Goal: Information Seeking & Learning: Learn about a topic

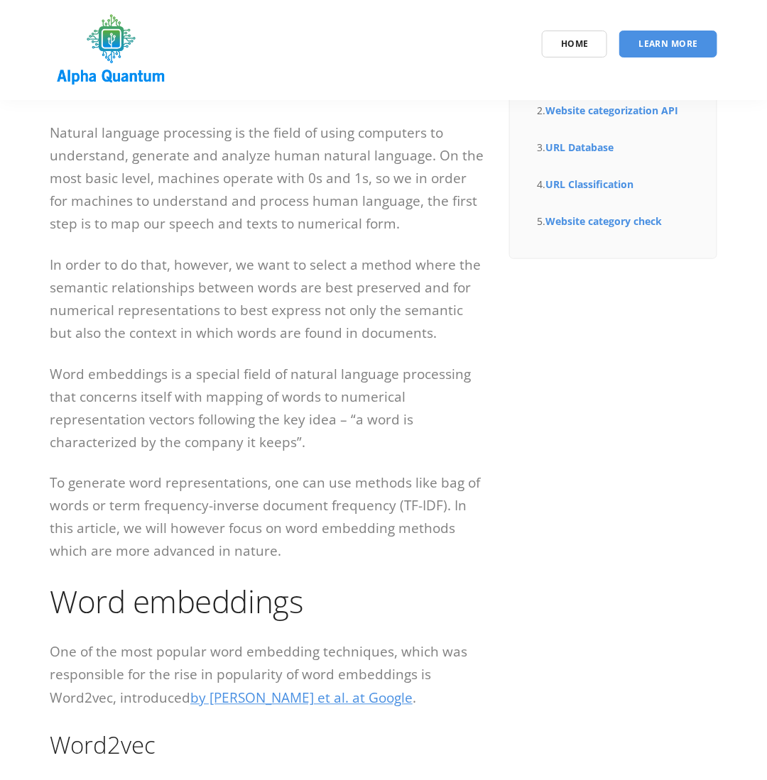
scroll to position [568, 0]
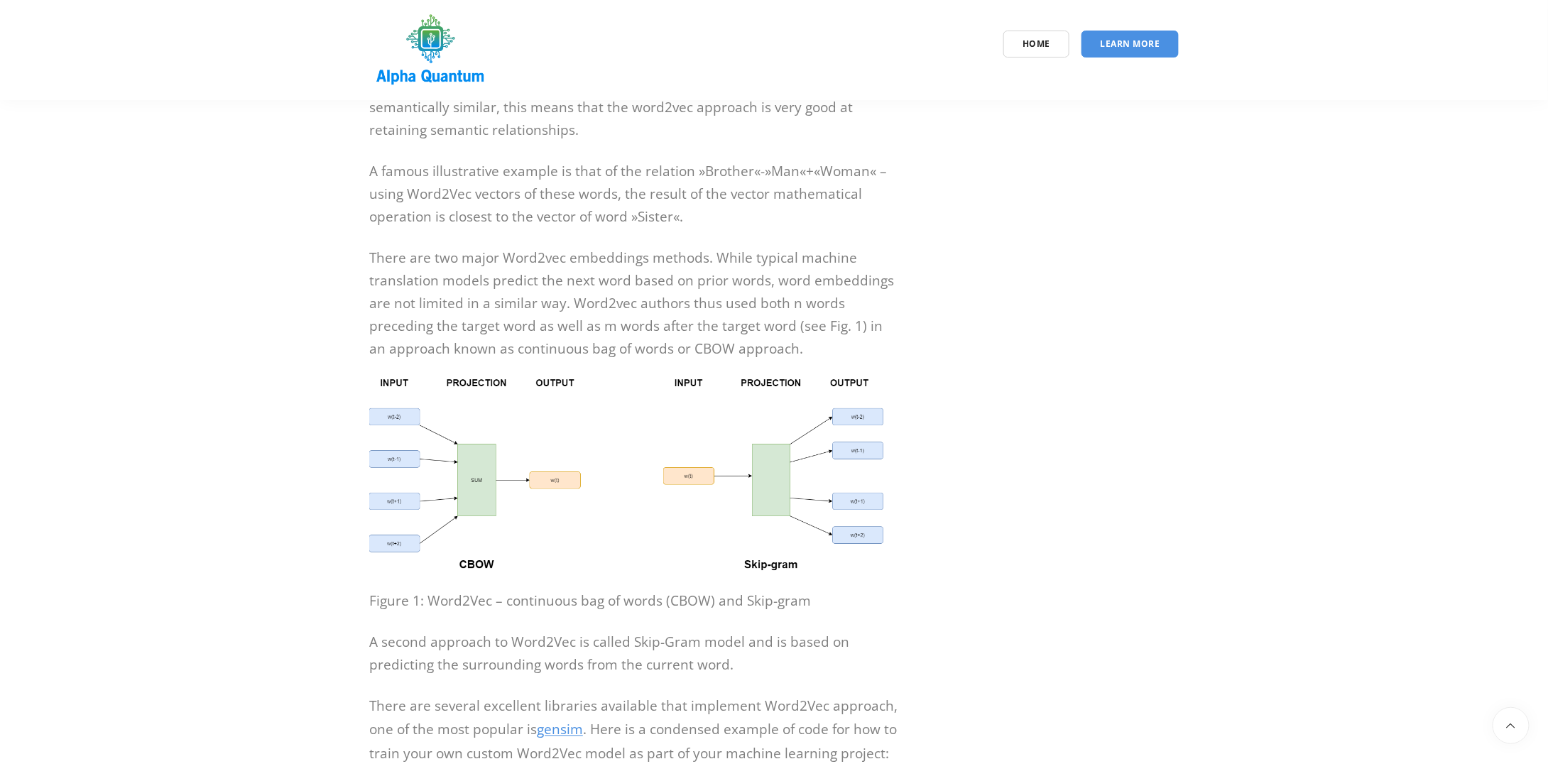
scroll to position [994, 0]
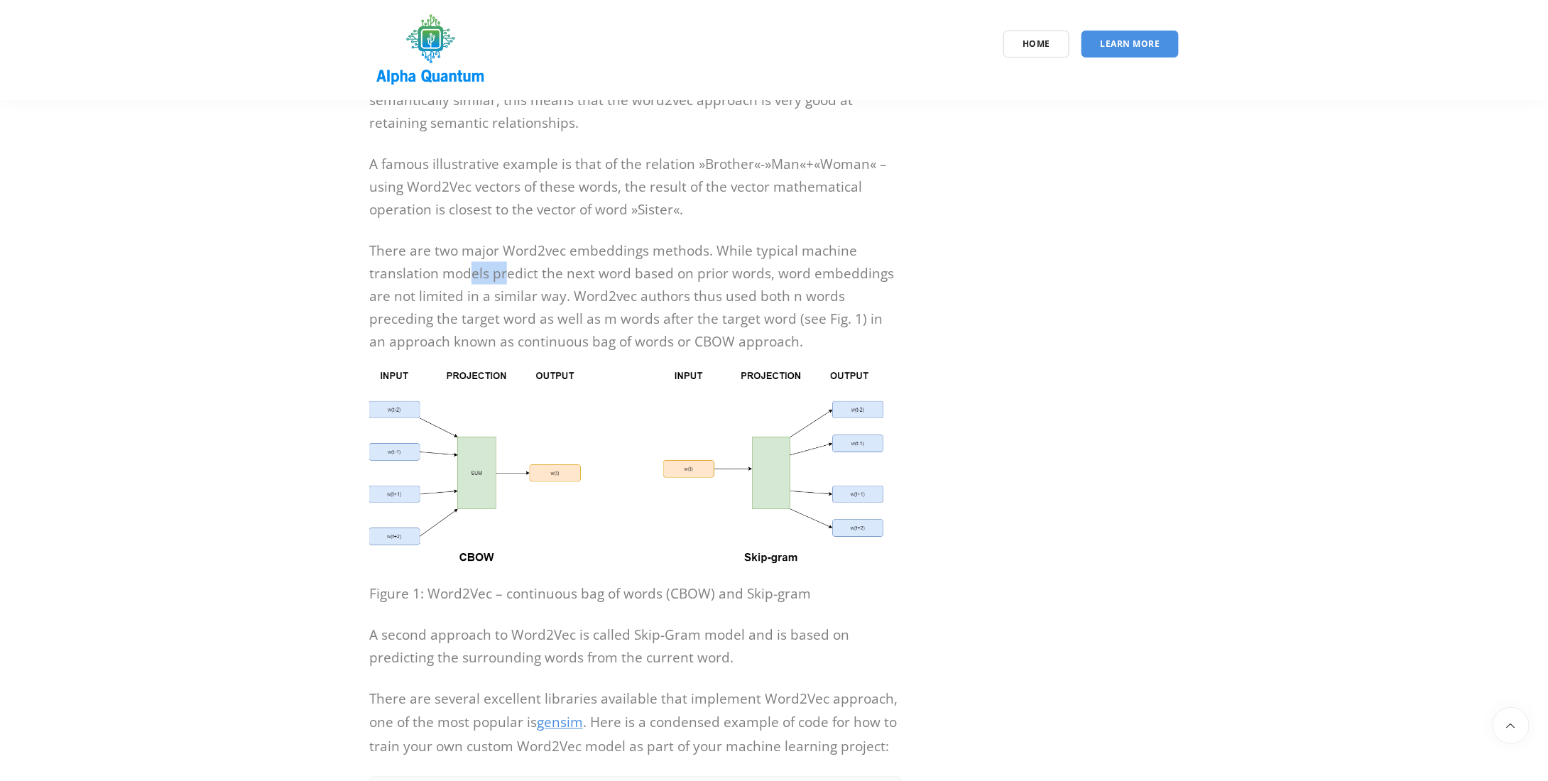
drag, startPoint x: 470, startPoint y: 274, endPoint x: 504, endPoint y: 283, distance: 35.3
click at [504, 283] on p "There are two major Word2vec embeddings methods. While typical machine translat…" at bounding box center [635, 296] width 532 height 114
click at [574, 266] on p "There are two major Word2vec embeddings methods. While typical machine translat…" at bounding box center [635, 296] width 532 height 114
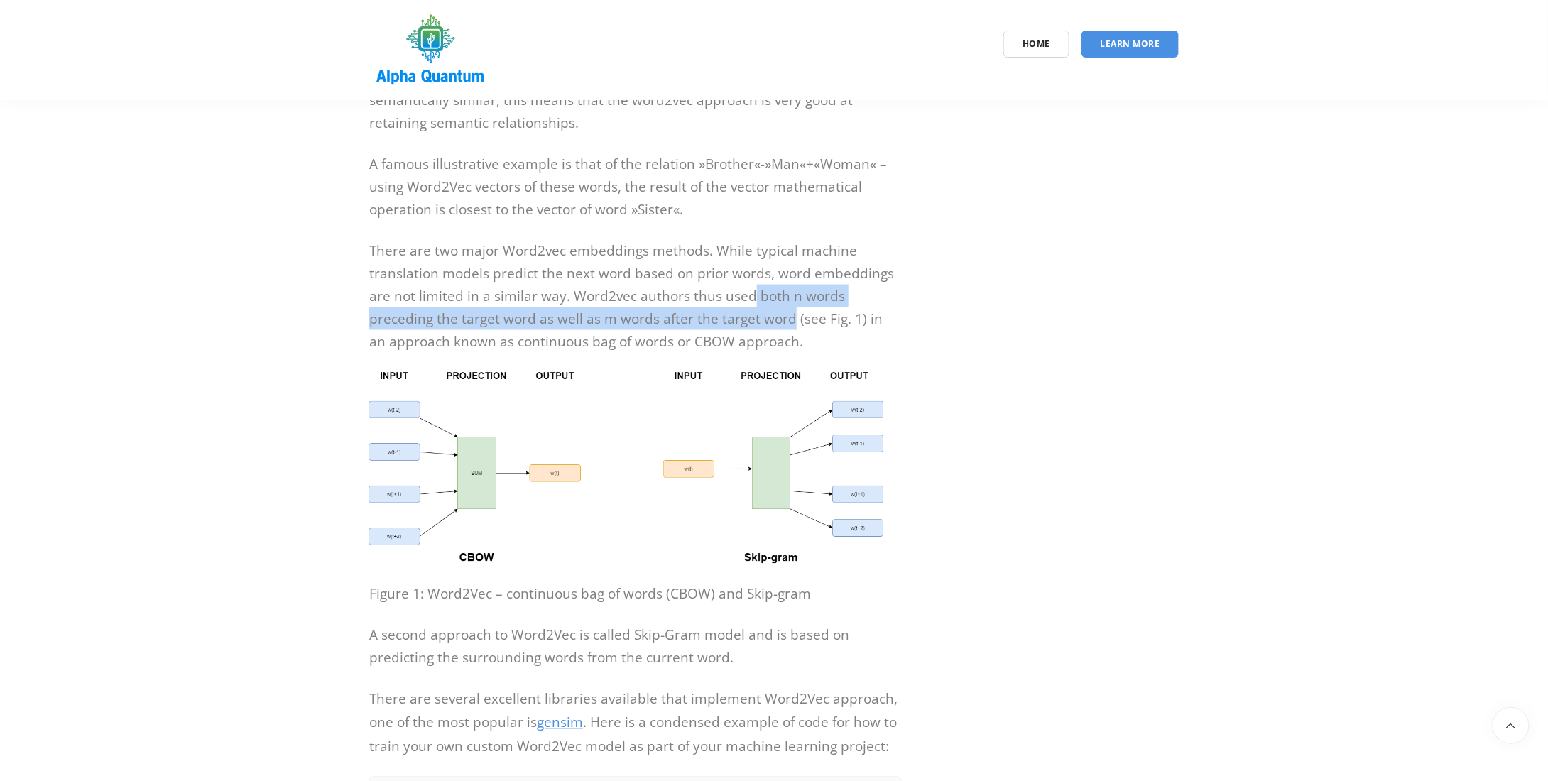
drag, startPoint x: 750, startPoint y: 292, endPoint x: 789, endPoint y: 318, distance: 47.6
click at [789, 318] on p "There are two major Word2vec embeddings methods. While typical machine translat…" at bounding box center [635, 296] width 532 height 114
copy p "both n words preceding the target word as well as m words after the target word"
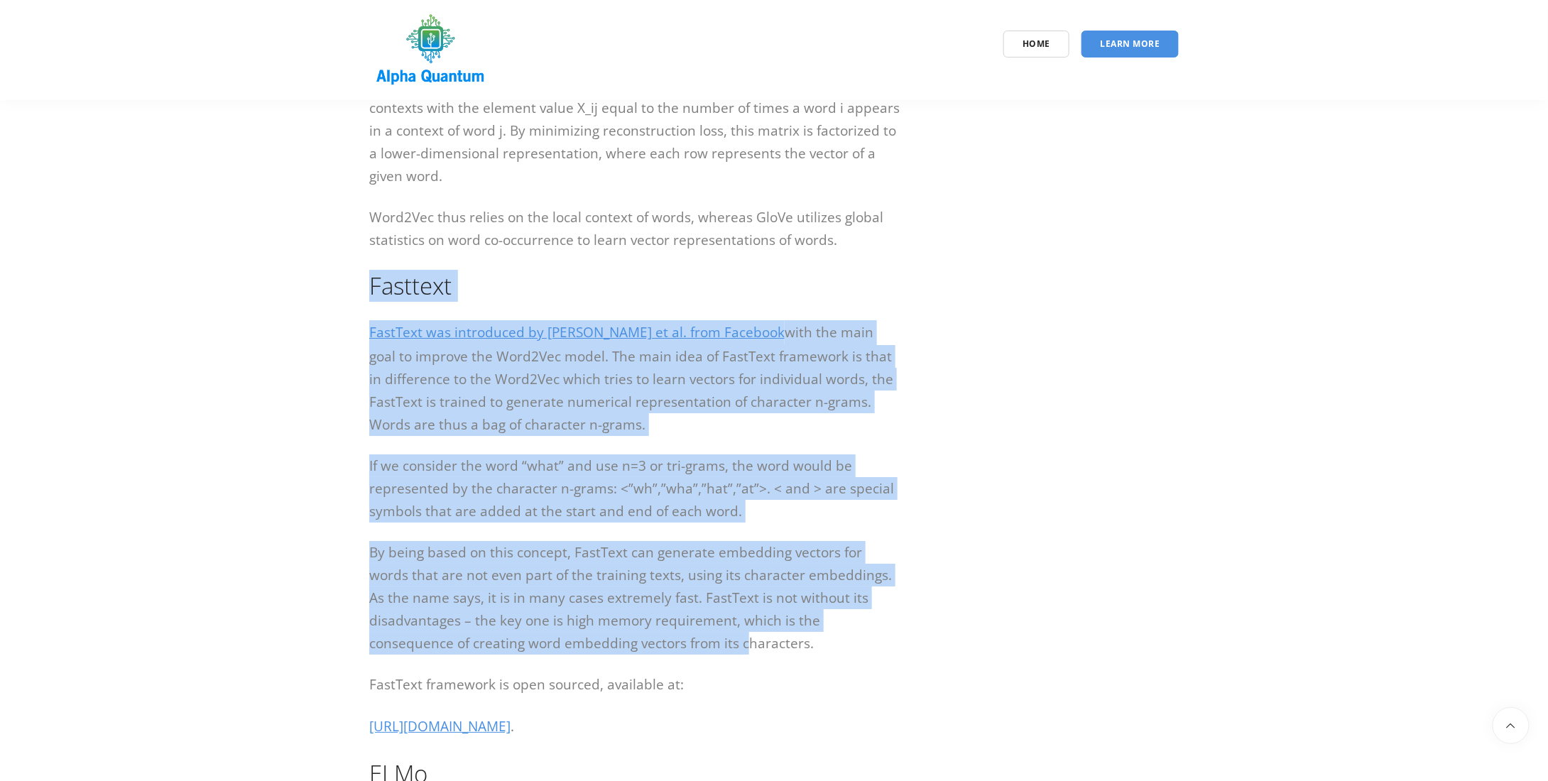
scroll to position [2343, 0]
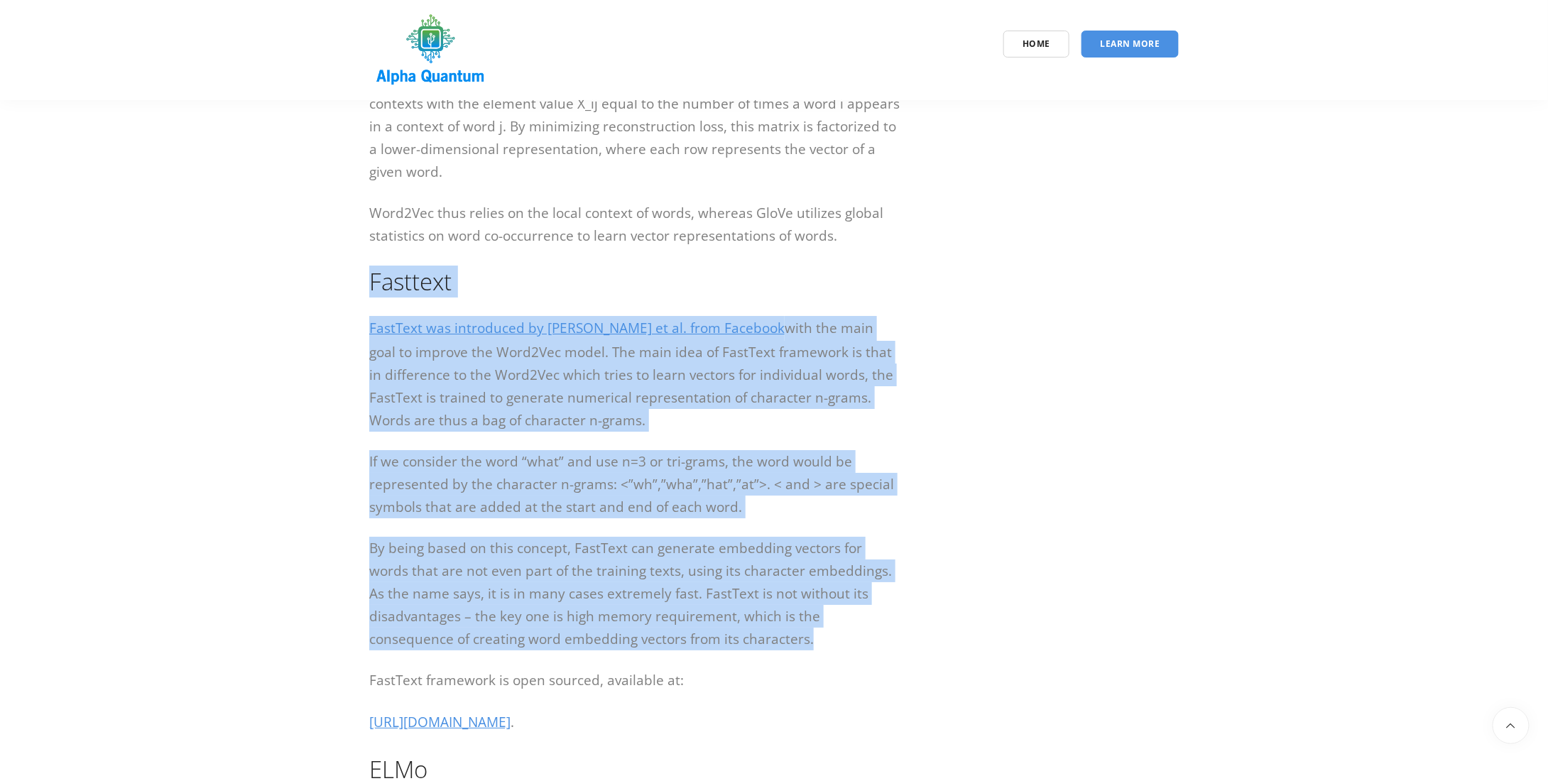
drag, startPoint x: 370, startPoint y: 422, endPoint x: 765, endPoint y: 638, distance: 450.5
copy div "Fasttext FastText was introduced by [PERSON_NAME] et al. from Facebook with the…"
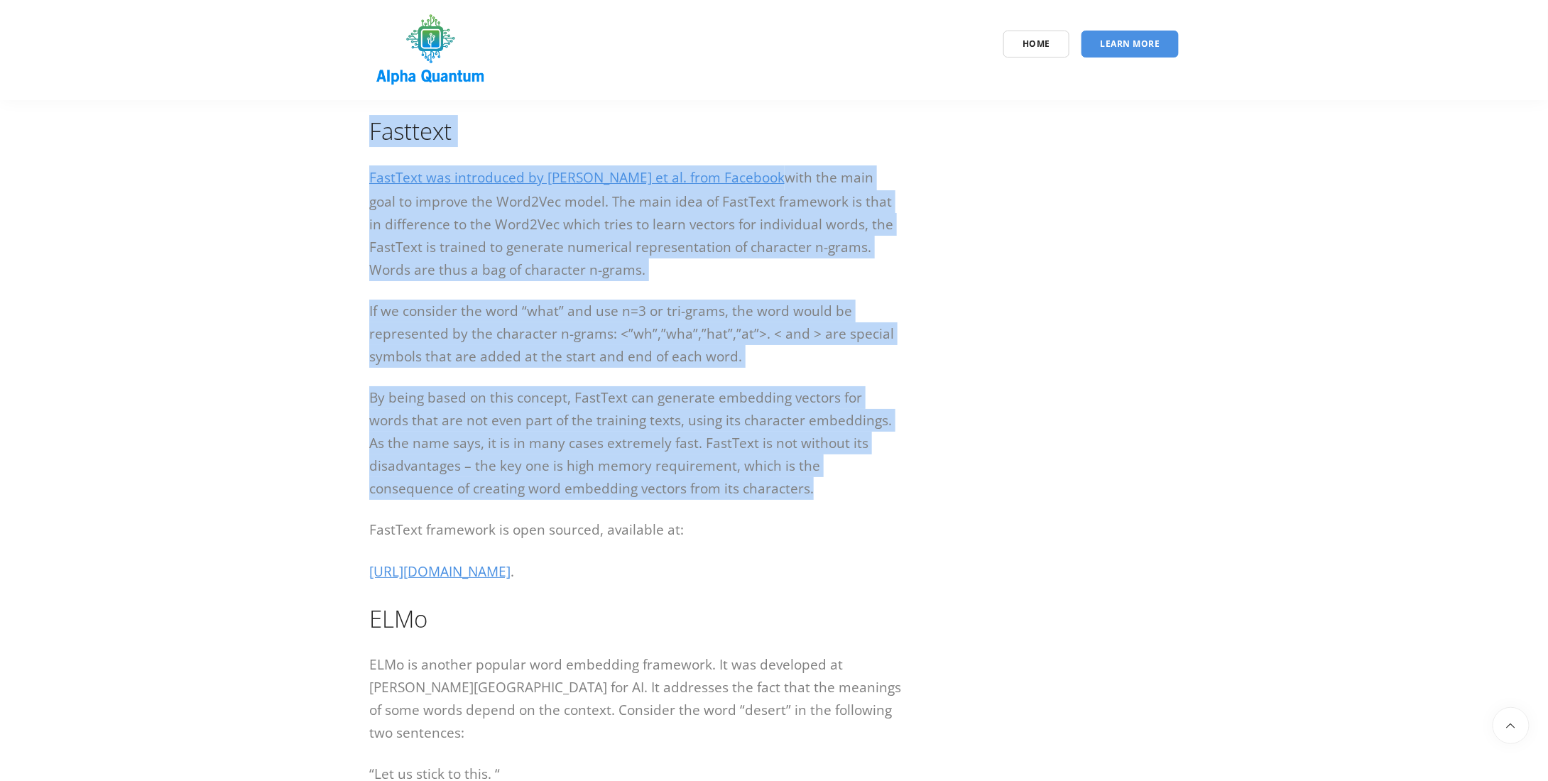
scroll to position [2556, 0]
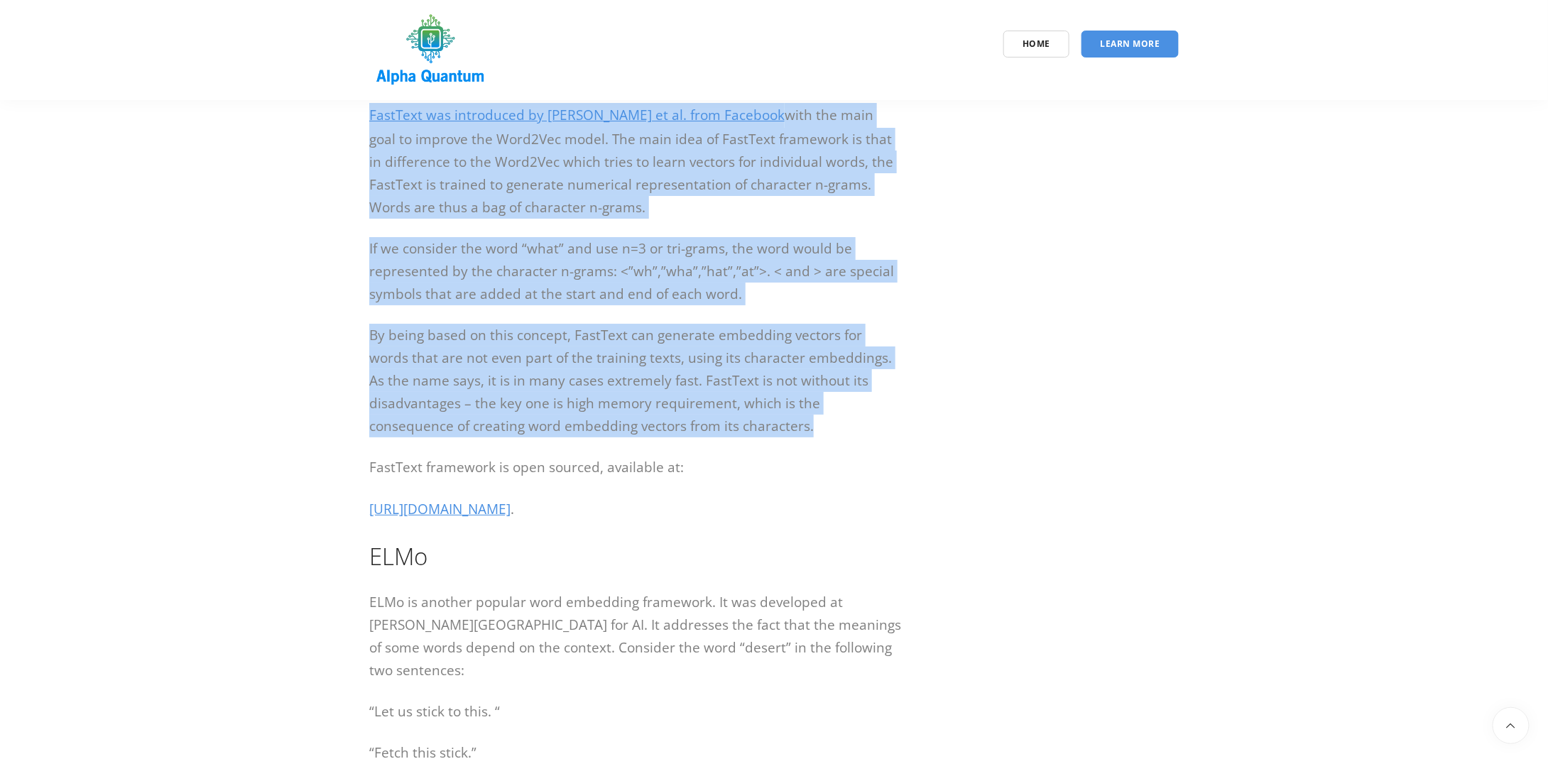
click at [736, 414] on p "By being based on this concept, FastText can generate embedding vectors for wor…" at bounding box center [635, 381] width 532 height 114
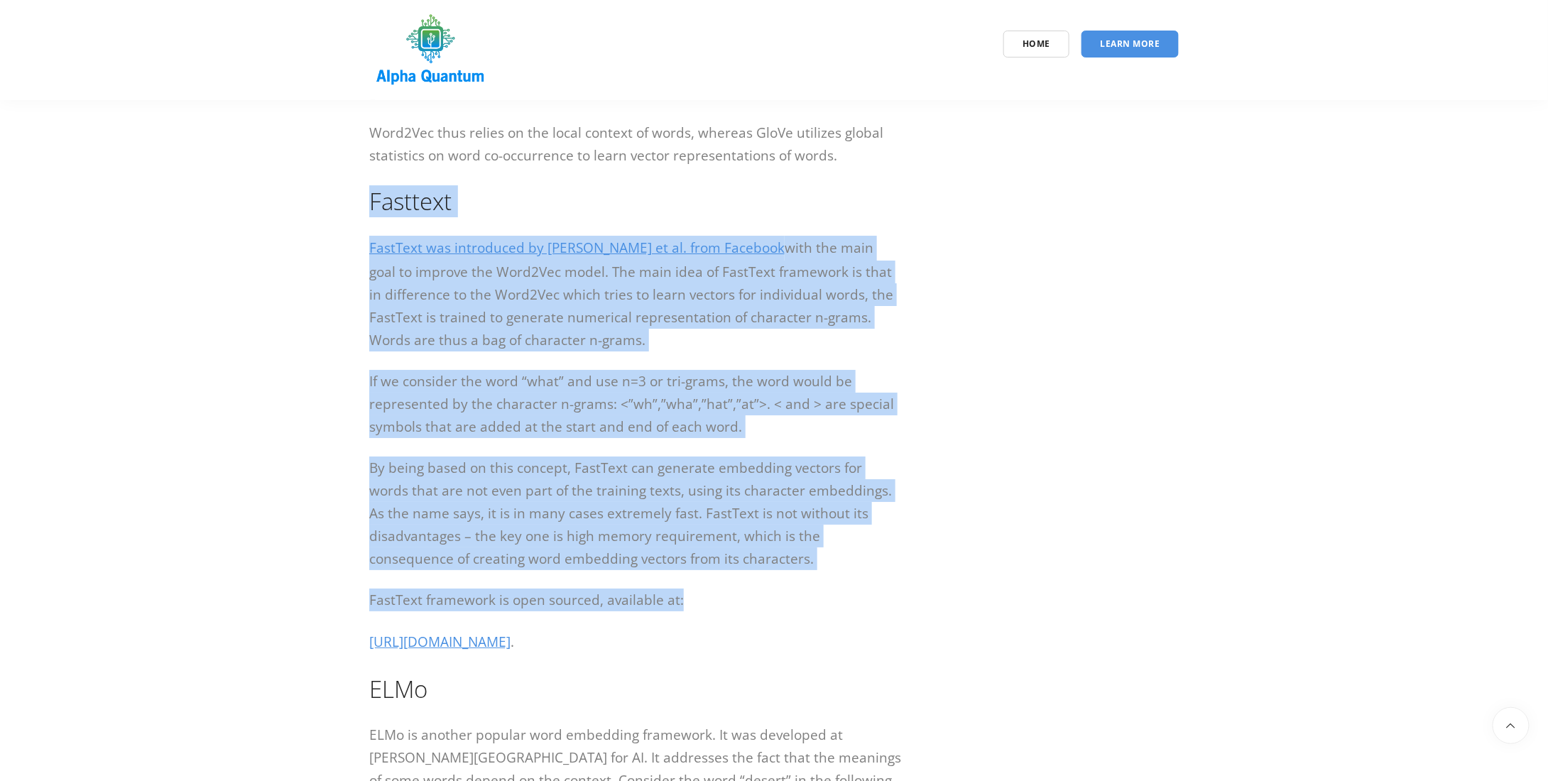
scroll to position [2414, 0]
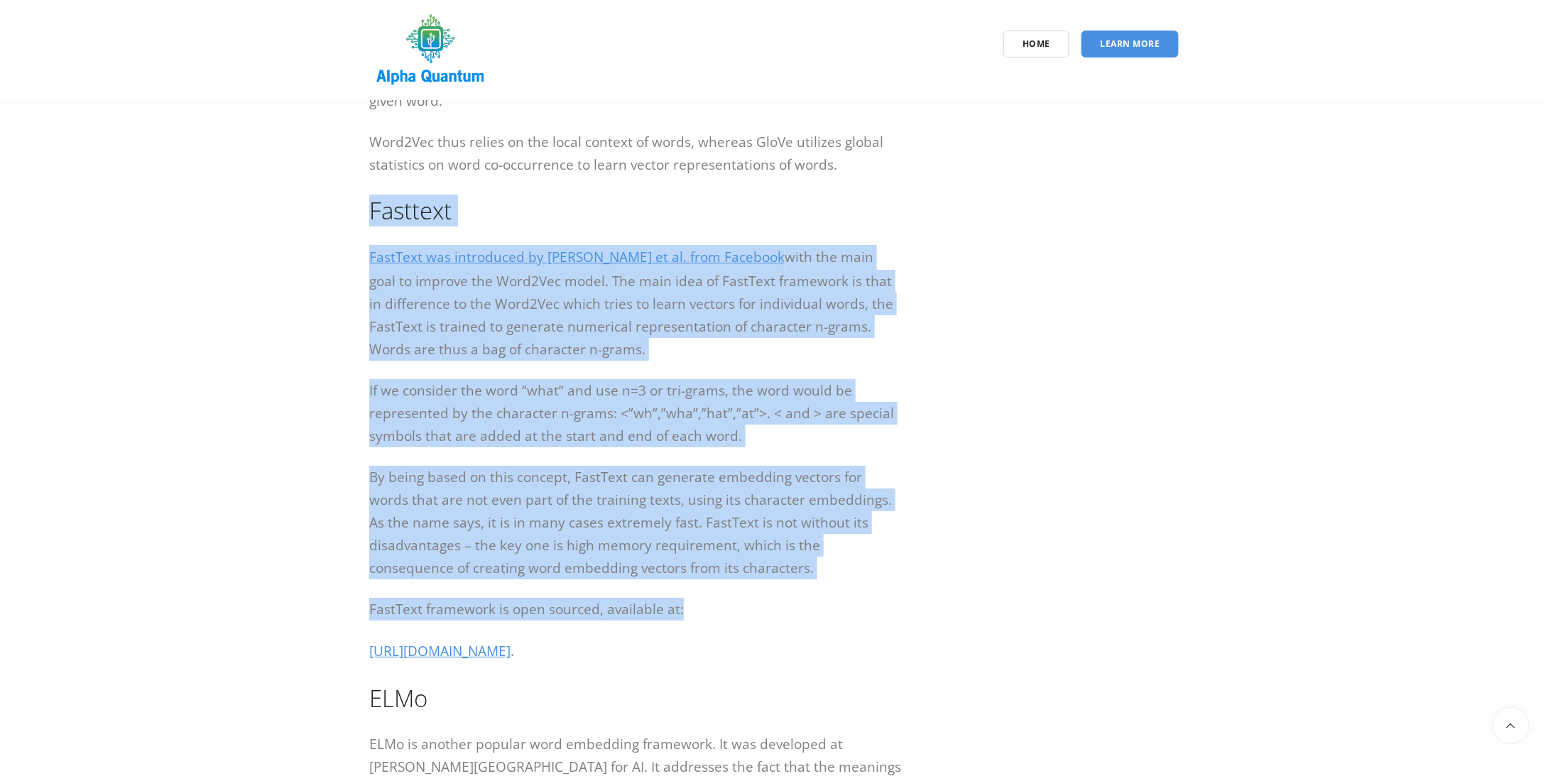
drag, startPoint x: 701, startPoint y: 477, endPoint x: 361, endPoint y: 212, distance: 430.9
copy div "Loremips DoloRsit ame consectetu ad E. Seddoei te in. utla Etdolore magn ali en…"
click at [555, 383] on p "If we consider the word “what” and use n=3 or tri-grams, the word would be repr…" at bounding box center [635, 413] width 532 height 68
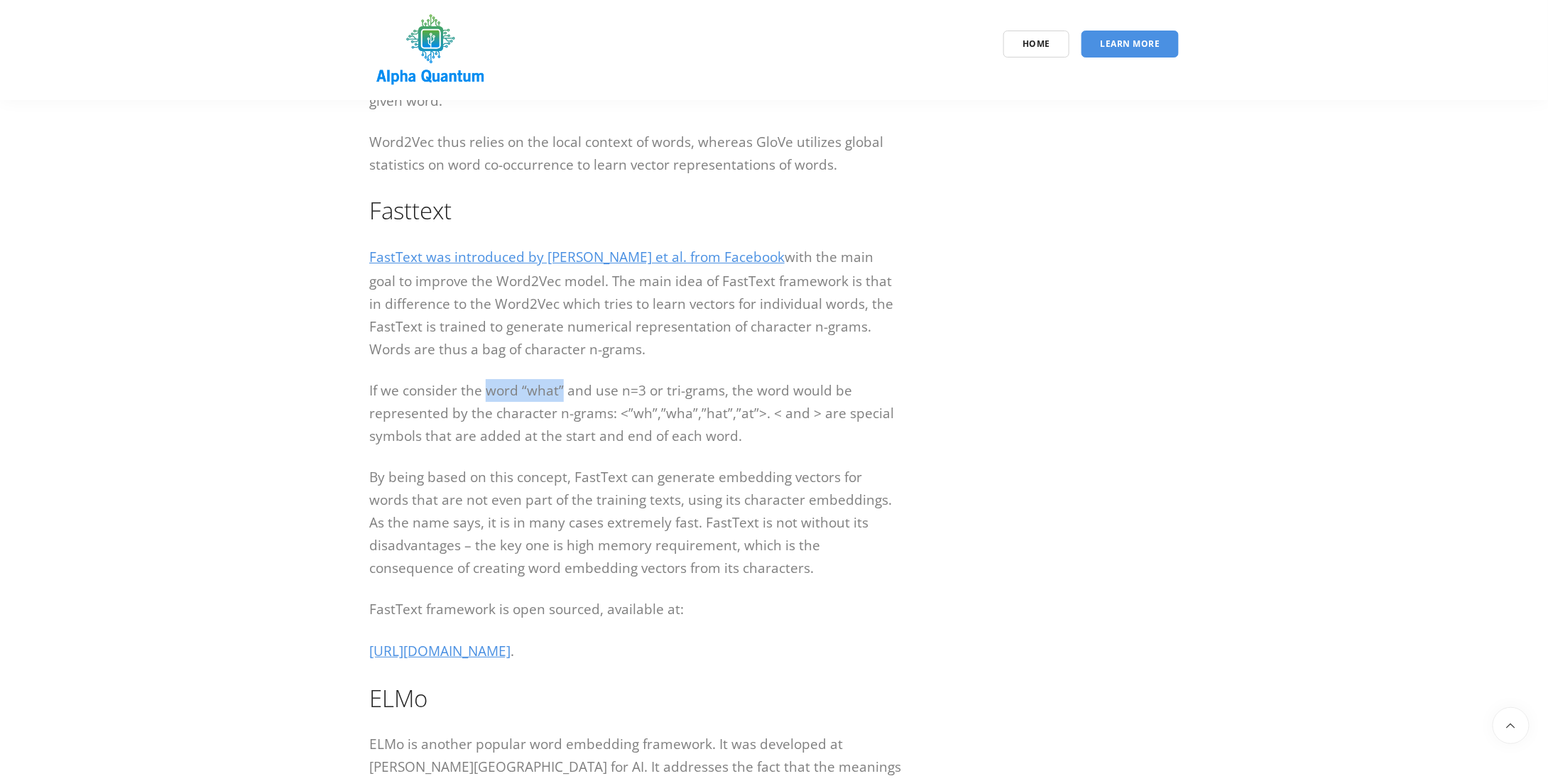
drag, startPoint x: 486, startPoint y: 390, endPoint x: 560, endPoint y: 391, distance: 74.5
click at [560, 391] on p "If we consider the word “what” and use n=3 or tri-grams, the word would be repr…" at bounding box center [635, 413] width 532 height 68
copy p "word “what”"
click at [640, 390] on p "If we consider the word “what” and use n=3 or tri-grams, the word would be repr…" at bounding box center [635, 413] width 532 height 68
drag, startPoint x: 642, startPoint y: 390, endPoint x: 484, endPoint y: 371, distance: 158.8
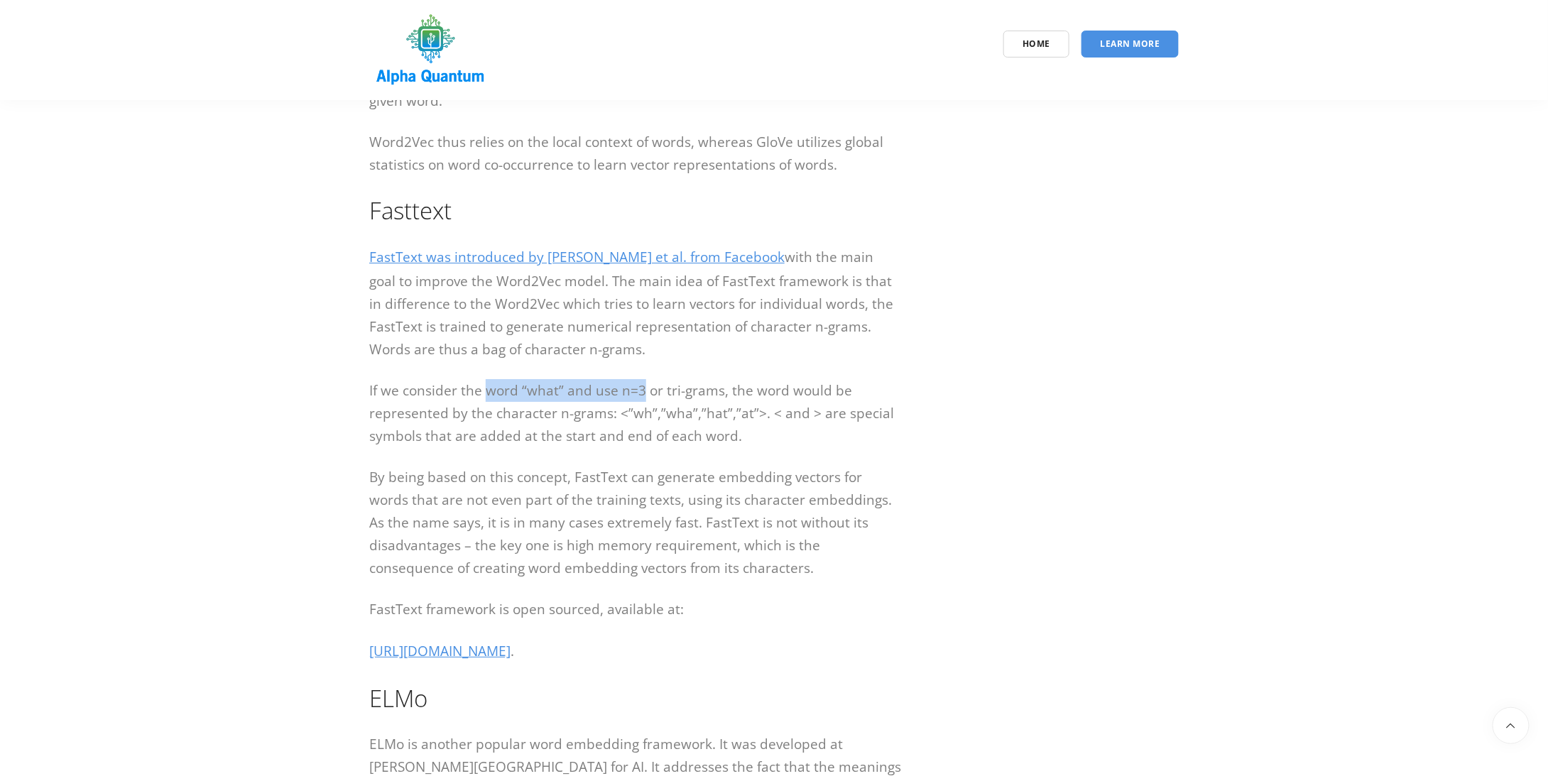
copy p "word “what” and use n=3"
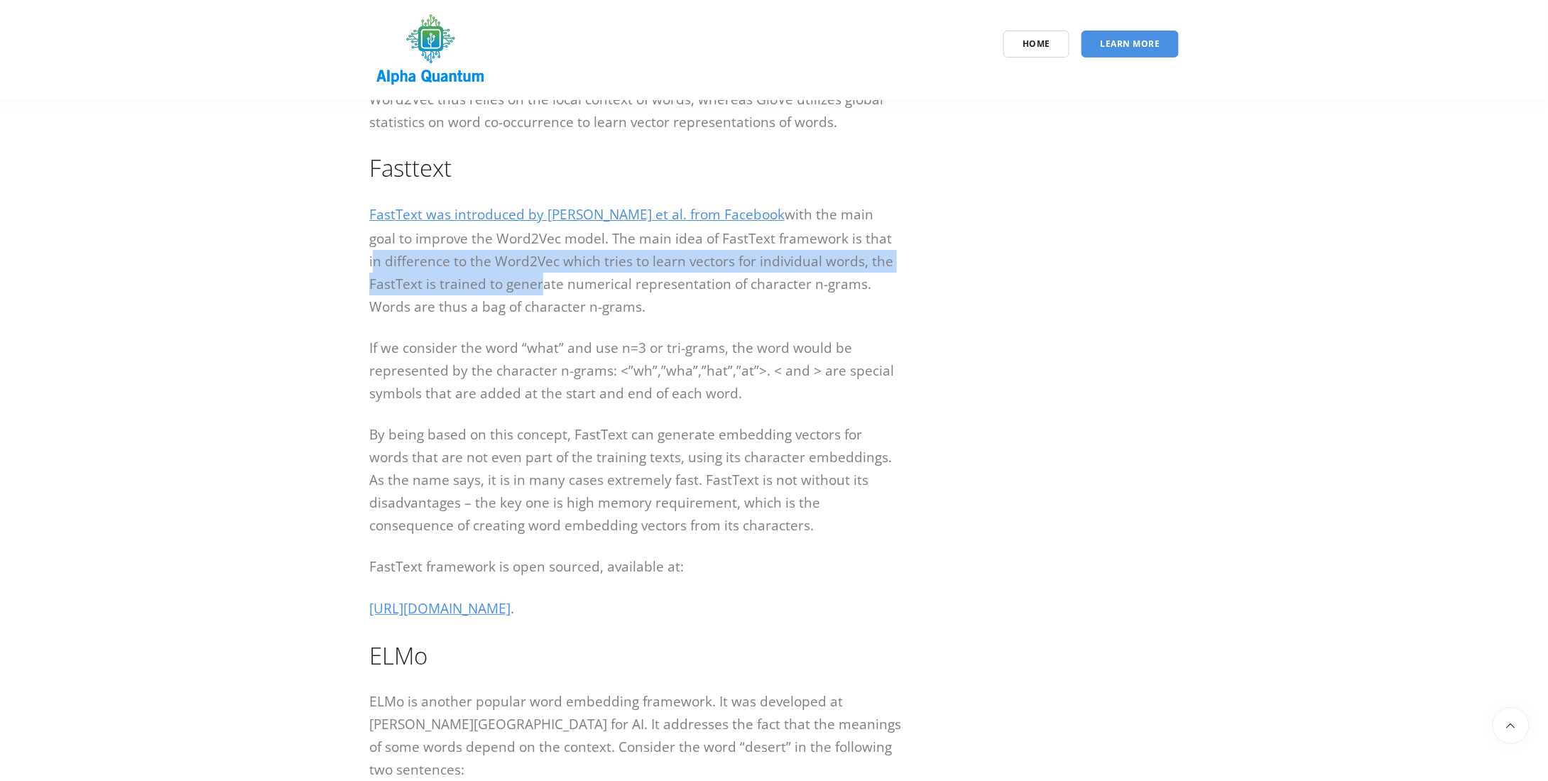
drag, startPoint x: 843, startPoint y: 280, endPoint x: 536, endPoint y: 321, distance: 309.3
click at [536, 318] on p "FastText was introduced by [PERSON_NAME] et al. from Facebook with the main goa…" at bounding box center [635, 260] width 532 height 116
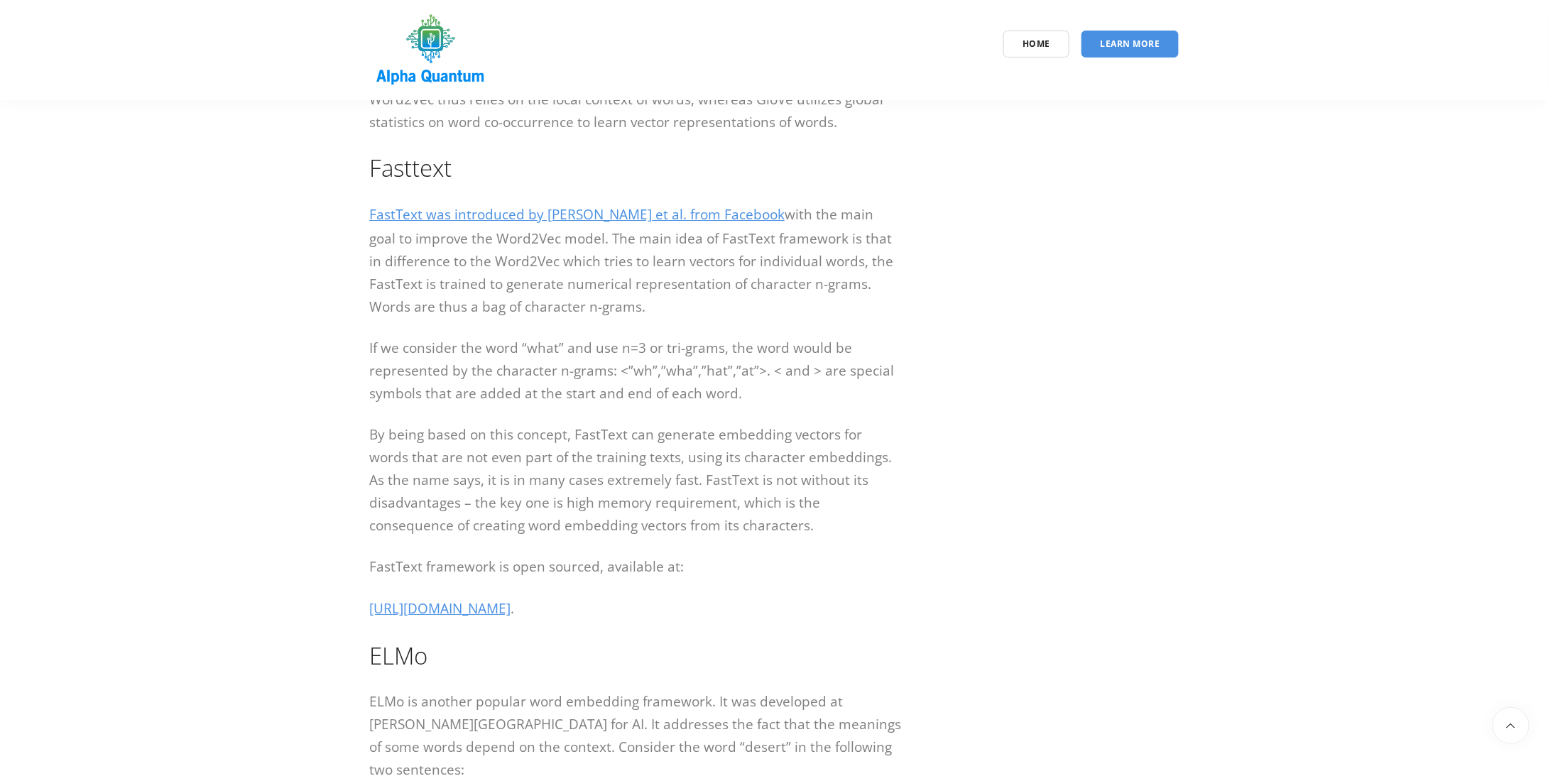
click at [711, 318] on p "FastText was introduced by [PERSON_NAME] et al. from Facebook with the main goa…" at bounding box center [635, 260] width 532 height 116
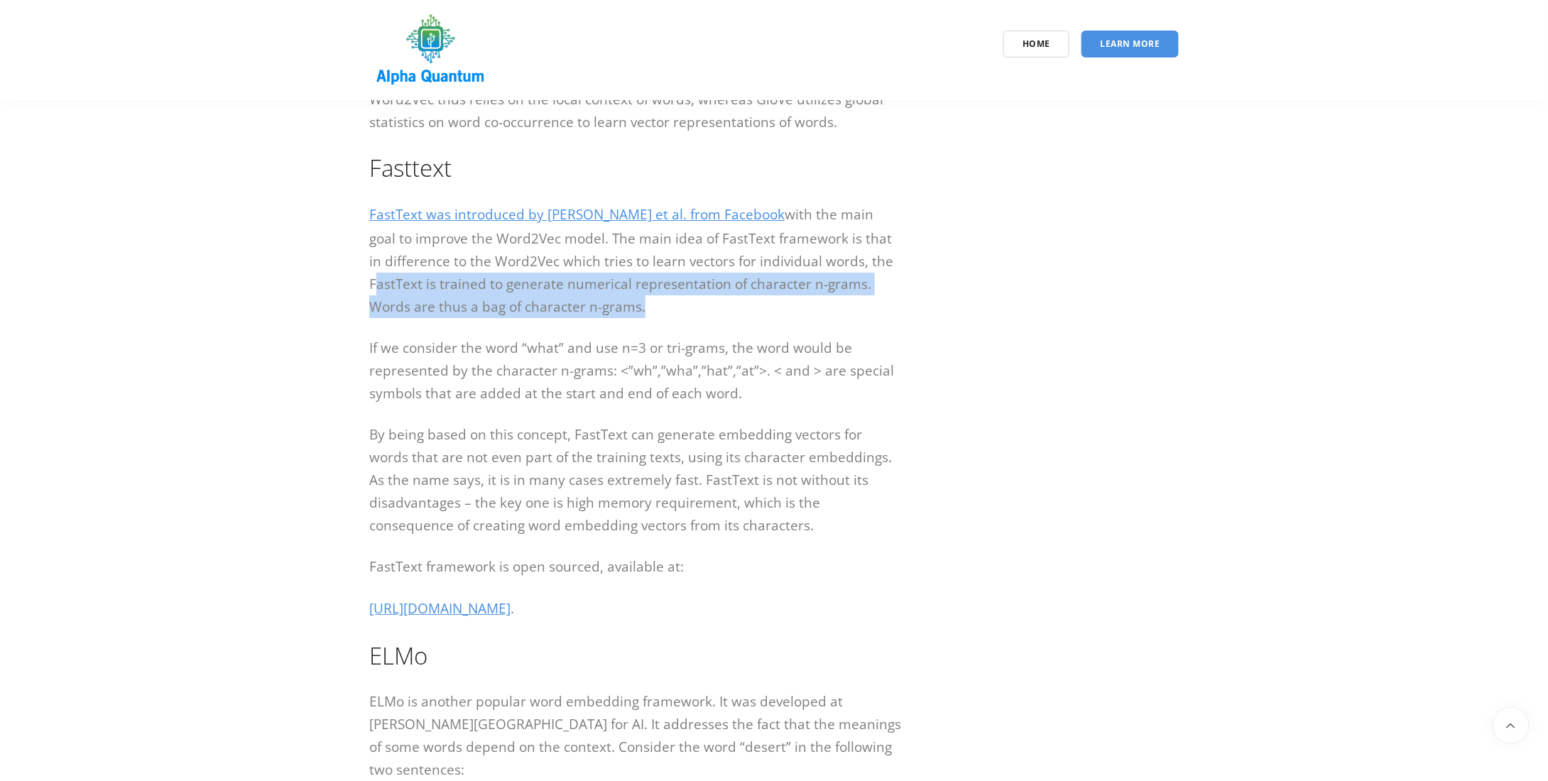
drag, startPoint x: 367, startPoint y: 324, endPoint x: 635, endPoint y: 354, distance: 269.3
copy p "FastText is trained to generate numerical representation of character n-grams. …"
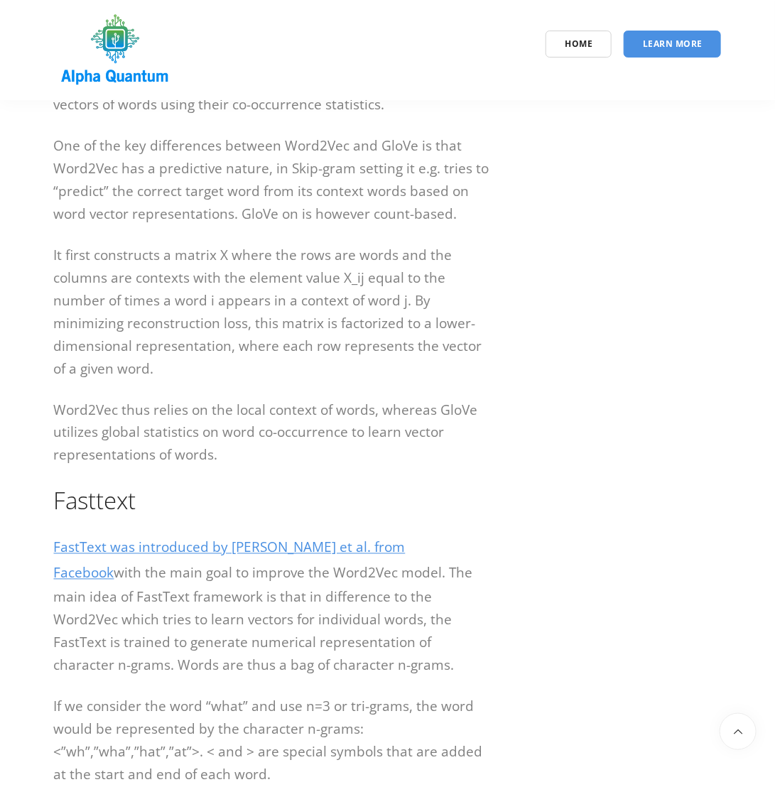
scroll to position [2769, 0]
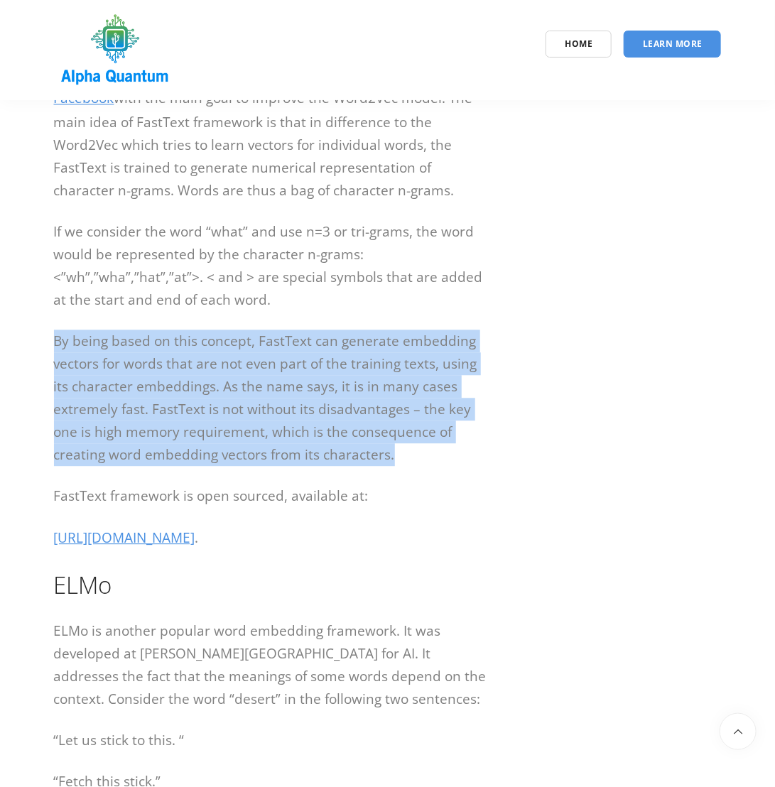
drag, startPoint x: 340, startPoint y: 481, endPoint x: 52, endPoint y: 369, distance: 309.3
copy p "By being based on this concept, FastText can generate embedding vectors for wor…"
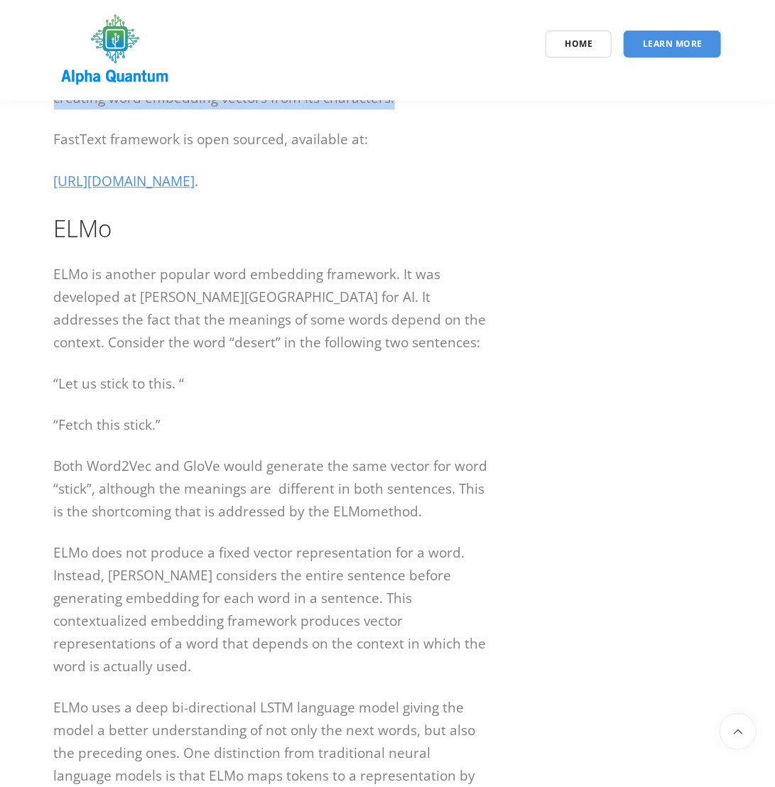
scroll to position [3124, 0]
click at [90, 246] on h2 "ELMo" at bounding box center [273, 230] width 438 height 32
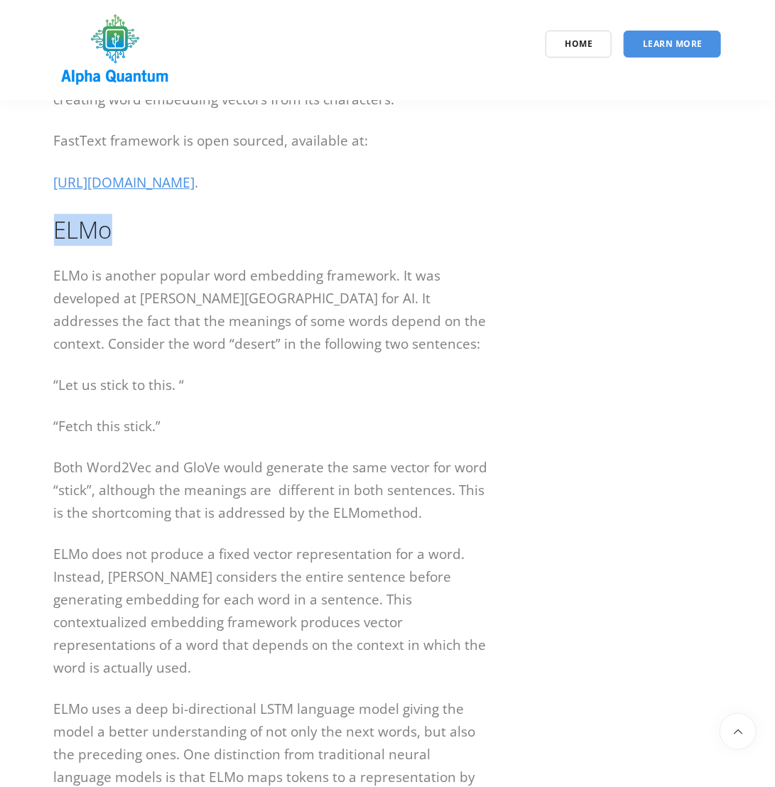
drag, startPoint x: 117, startPoint y: 261, endPoint x: 23, endPoint y: 258, distance: 94.5
copy h2 "ELMo"
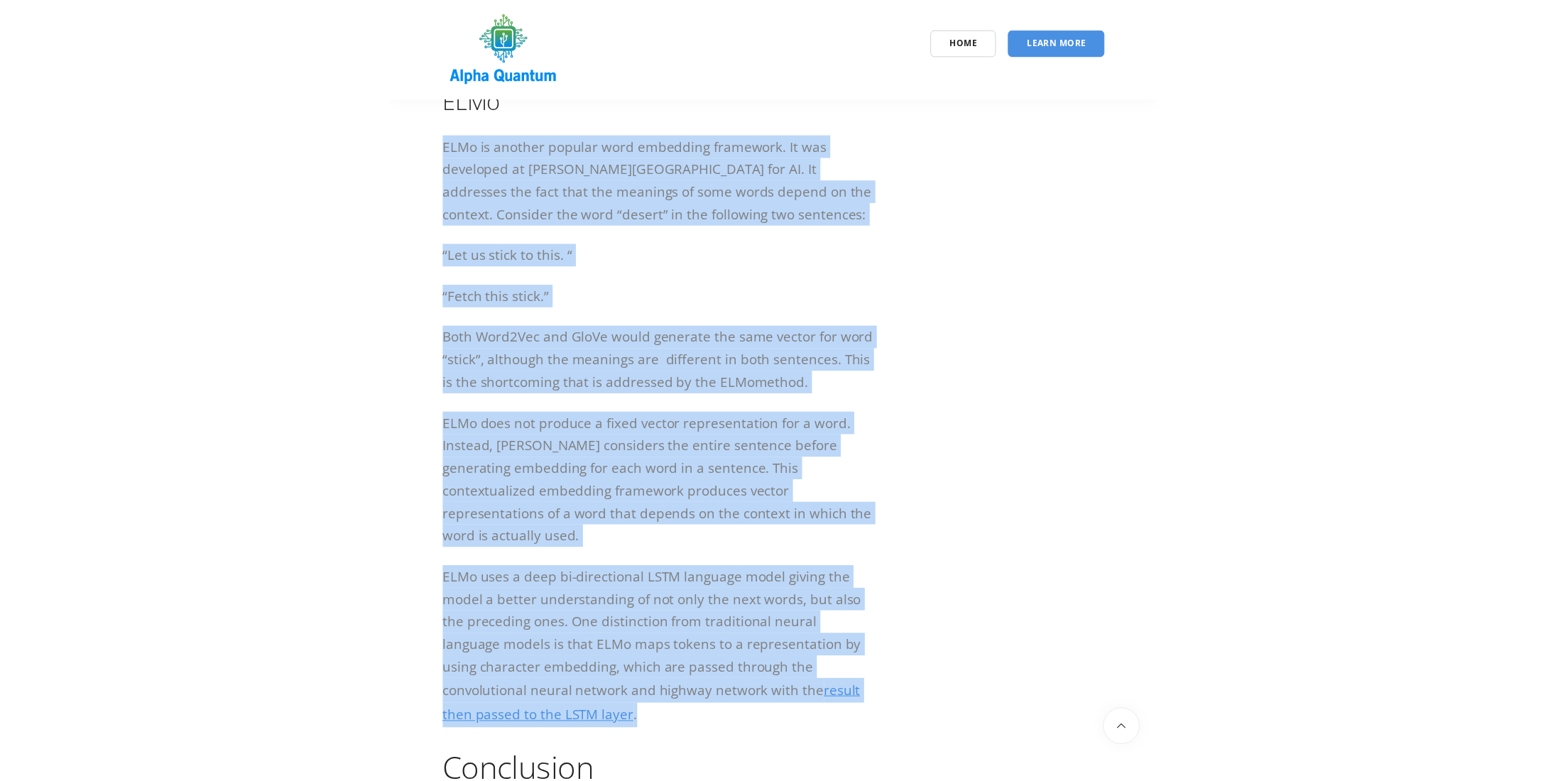
scroll to position [3195, 0]
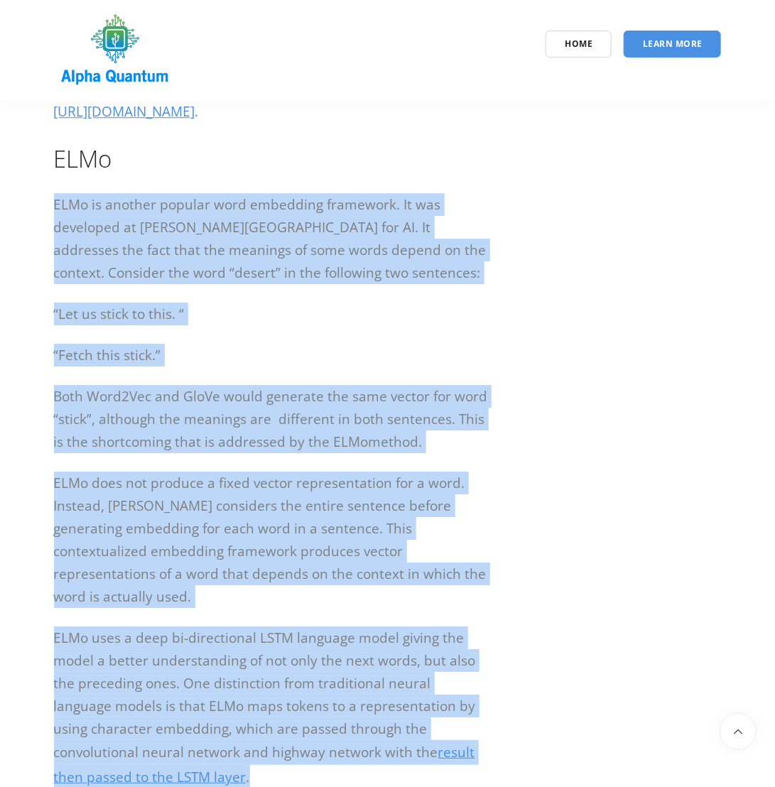
drag, startPoint x: 57, startPoint y: 351, endPoint x: 44, endPoint y: 233, distance: 118.5
copy div "LORe ip dolorsi ametcon adip elitseddo eiusmodte. In utl etdolorem al Enima Min…"
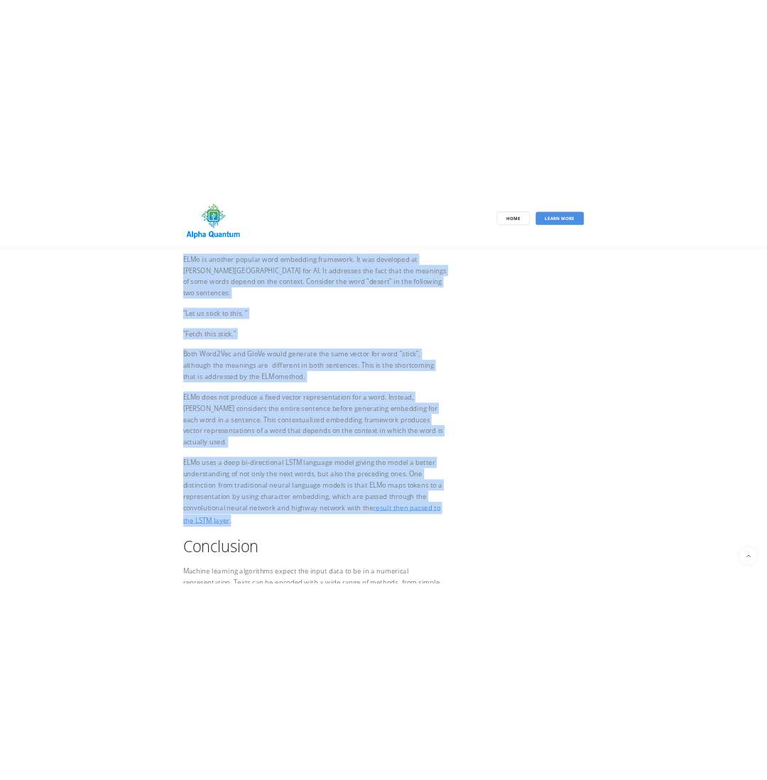
scroll to position [2911, 0]
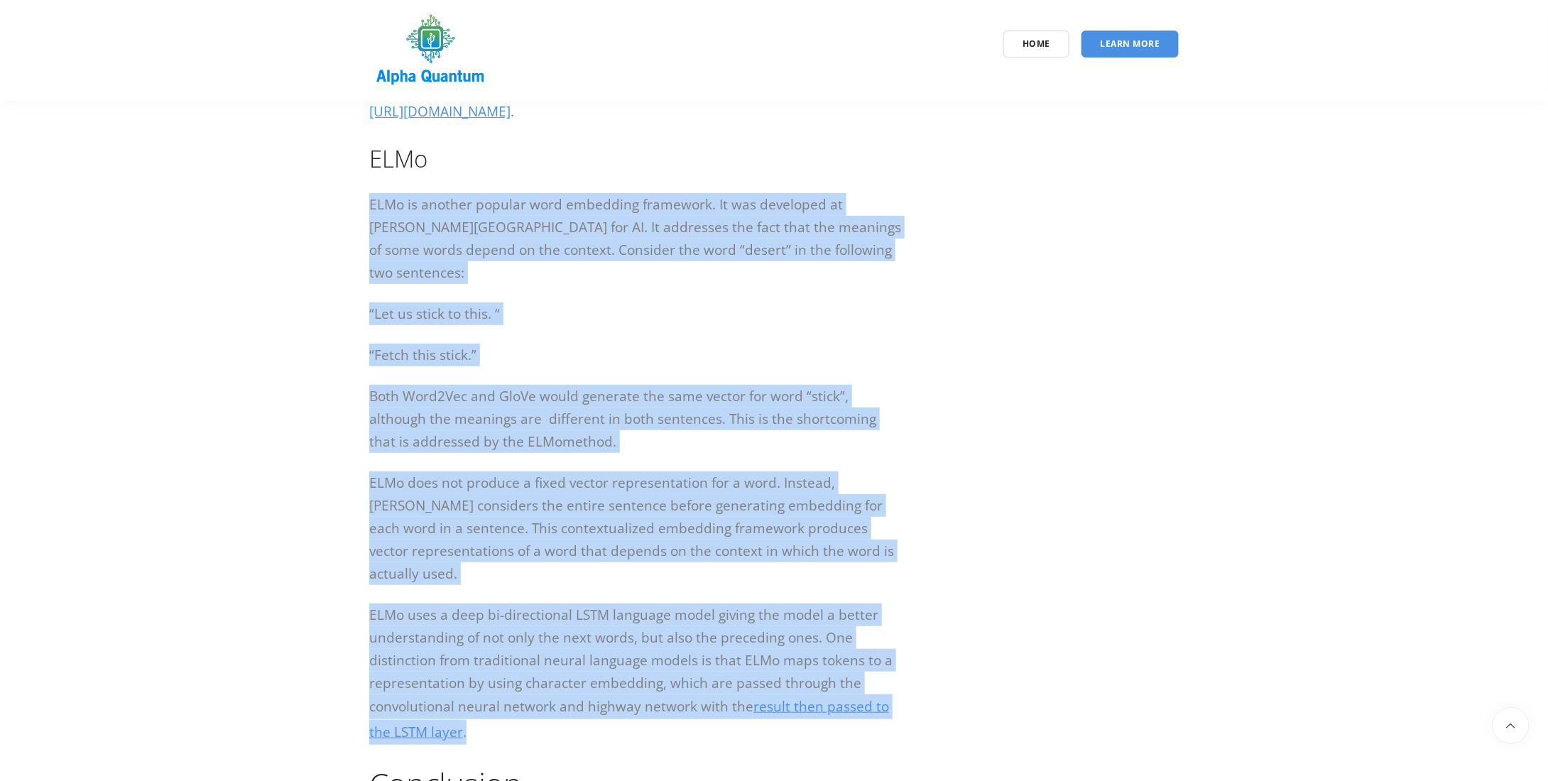
click at [590, 284] on p "ELMo is another popular word embedding framework. It was developed at [PERSON_N…" at bounding box center [635, 238] width 532 height 91
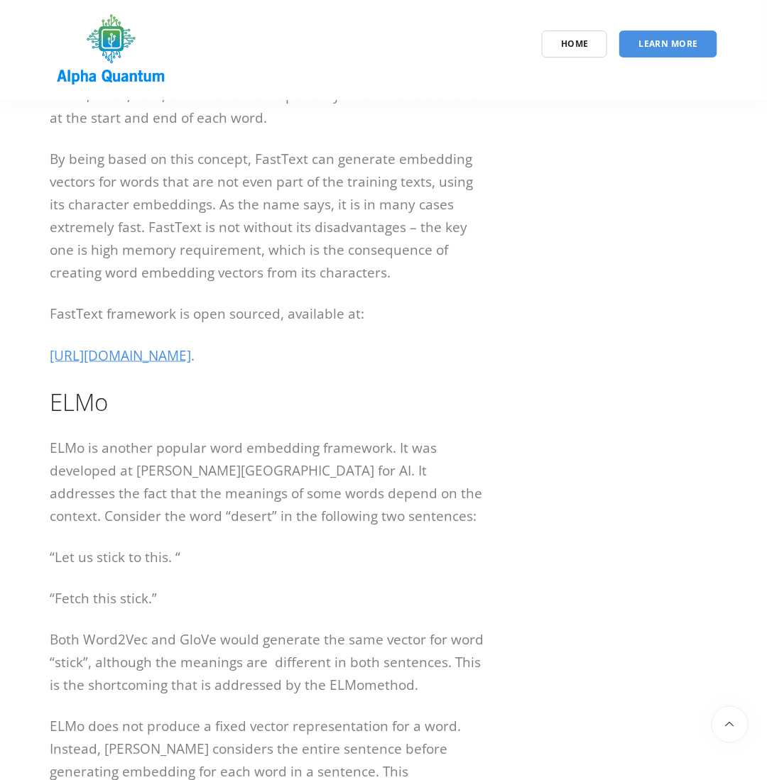
scroll to position [3124, 0]
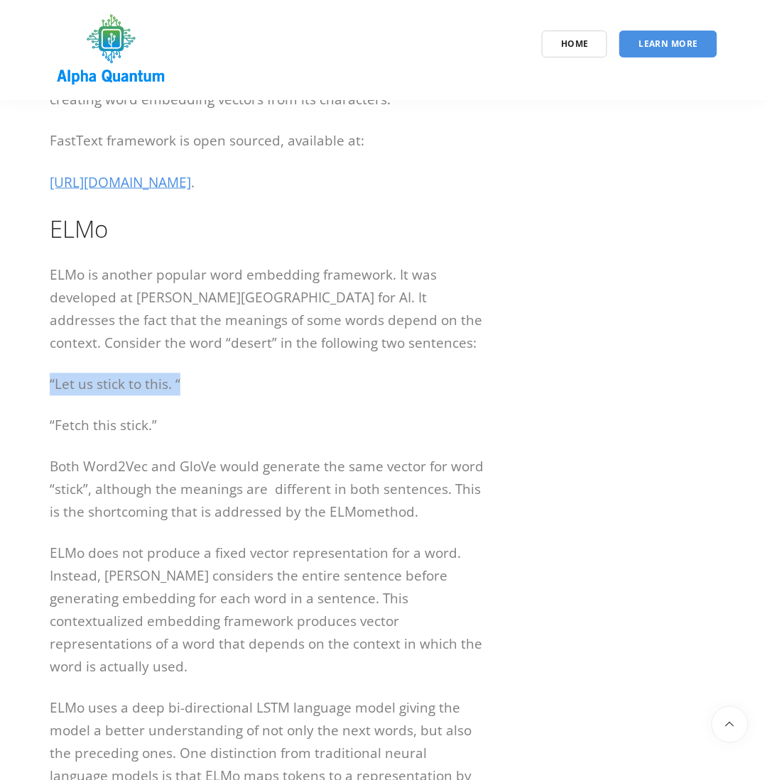
drag, startPoint x: 182, startPoint y: 412, endPoint x: 38, endPoint y: 414, distance: 144.8
copy p "“Let us stick to this. “"
drag, startPoint x: 173, startPoint y: 450, endPoint x: 49, endPoint y: 451, distance: 123.5
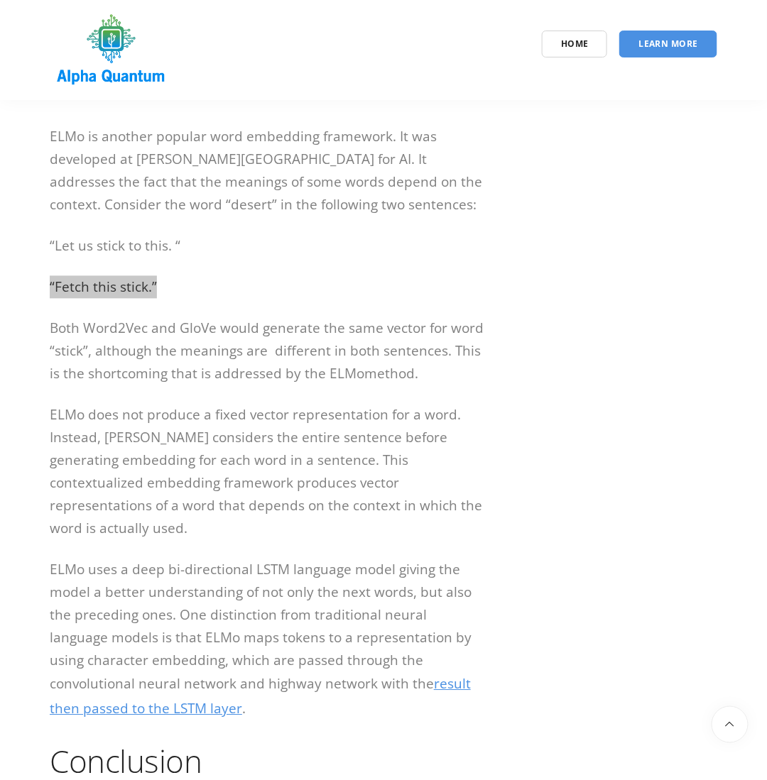
scroll to position [3266, 0]
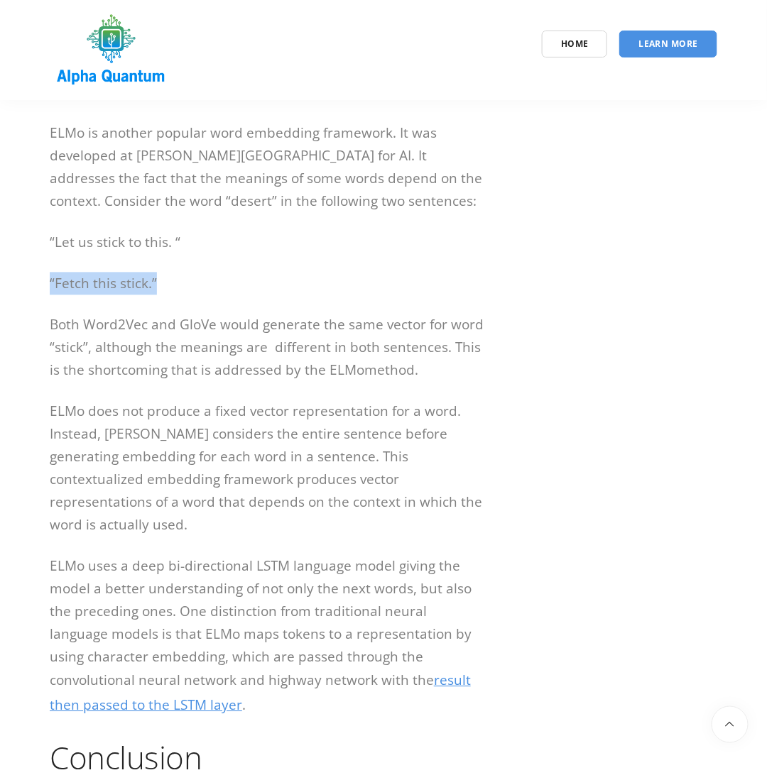
click at [192, 295] on p "“Fetch this stick.”" at bounding box center [269, 284] width 438 height 23
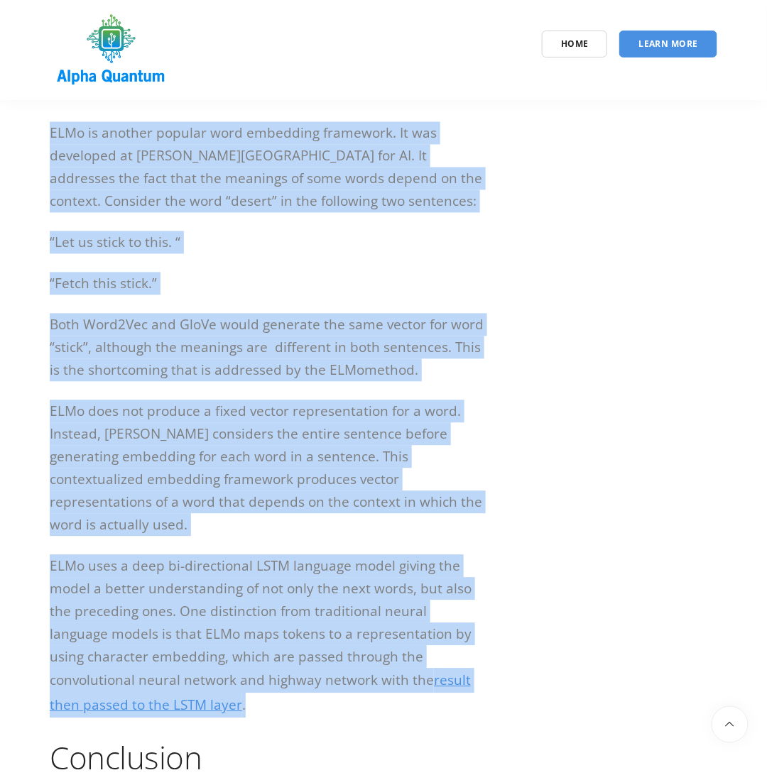
drag, startPoint x: 231, startPoint y: 701, endPoint x: 35, endPoint y: 144, distance: 590.1
